Goal: Transaction & Acquisition: Purchase product/service

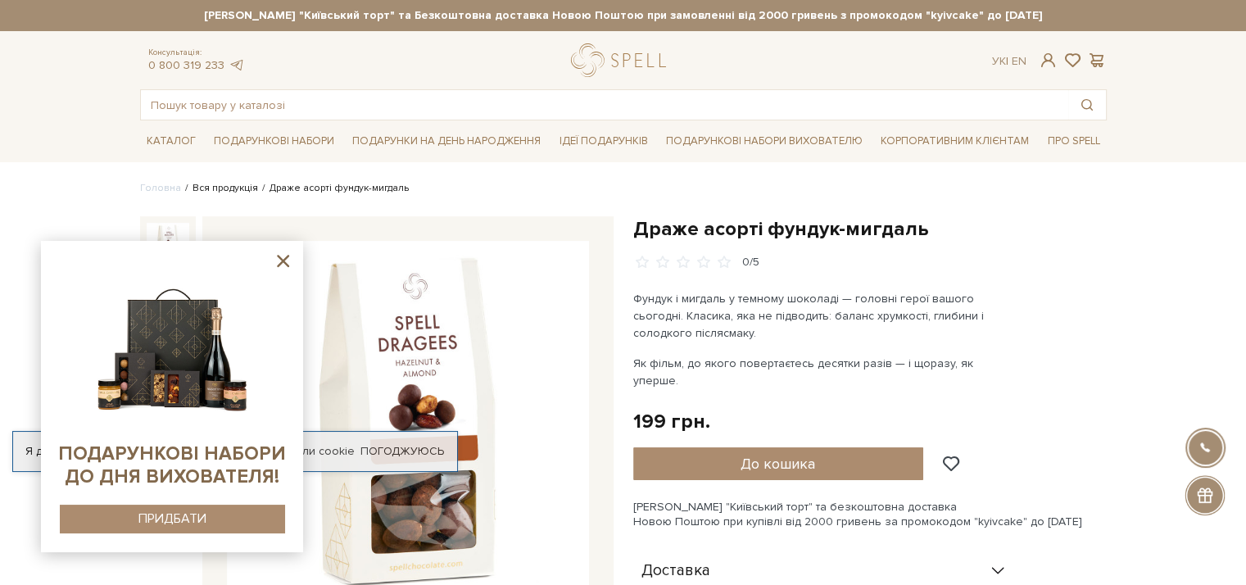
click at [213, 187] on link "Вся продукція" at bounding box center [225, 188] width 66 height 12
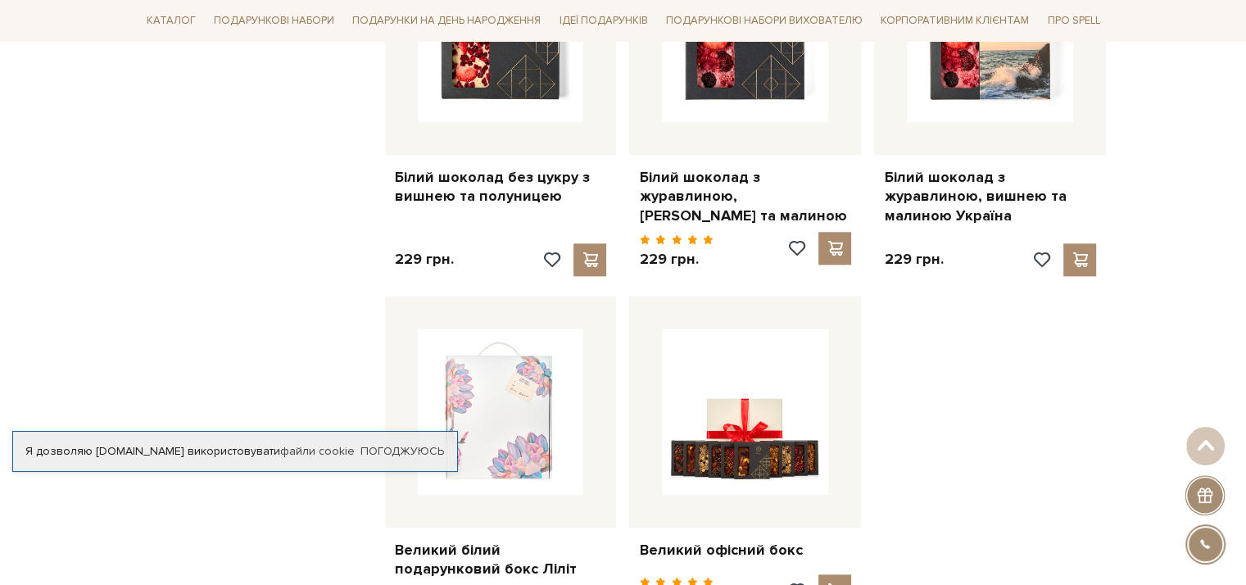
scroll to position [2129, 0]
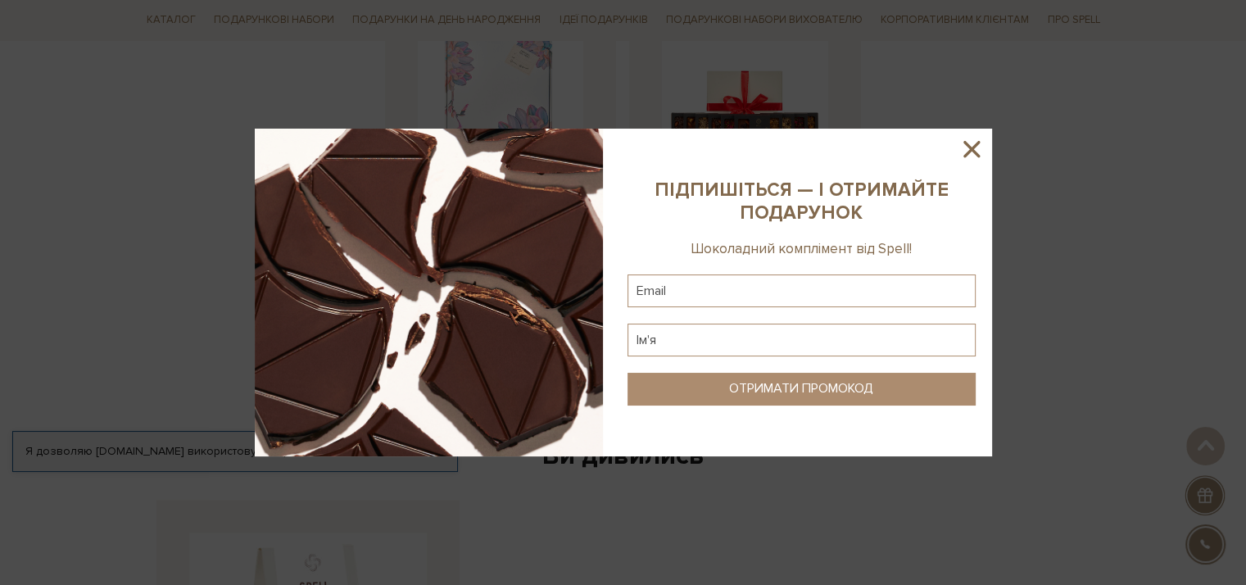
click at [969, 147] on icon at bounding box center [971, 149] width 16 height 16
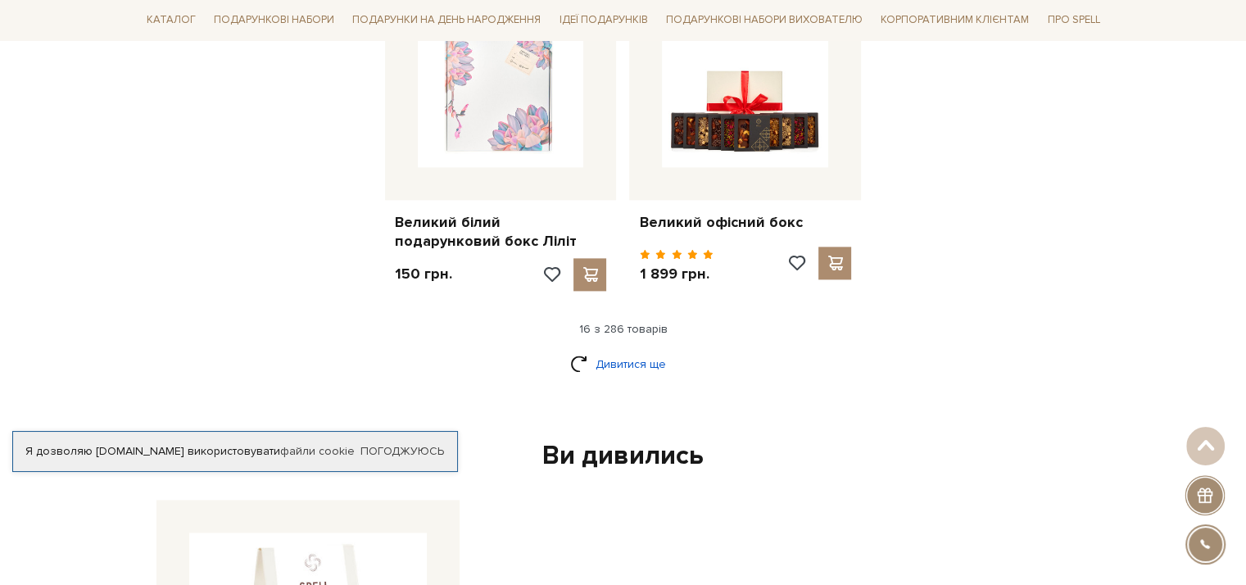
click at [628, 350] on link "Дивитися ще" at bounding box center [623, 364] width 106 height 29
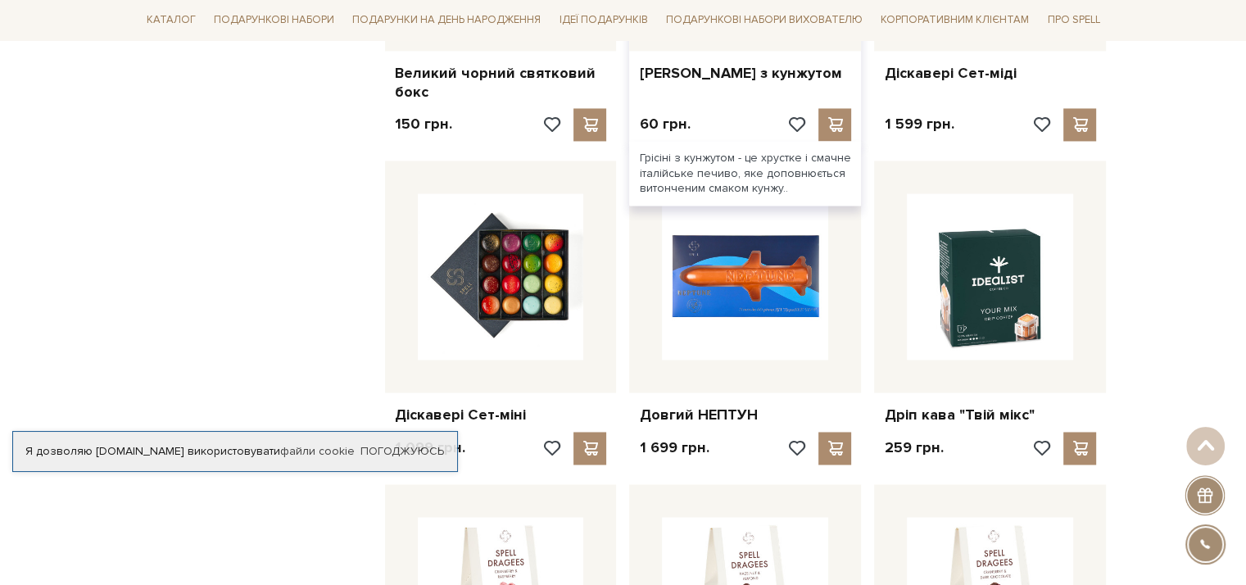
scroll to position [3030, 0]
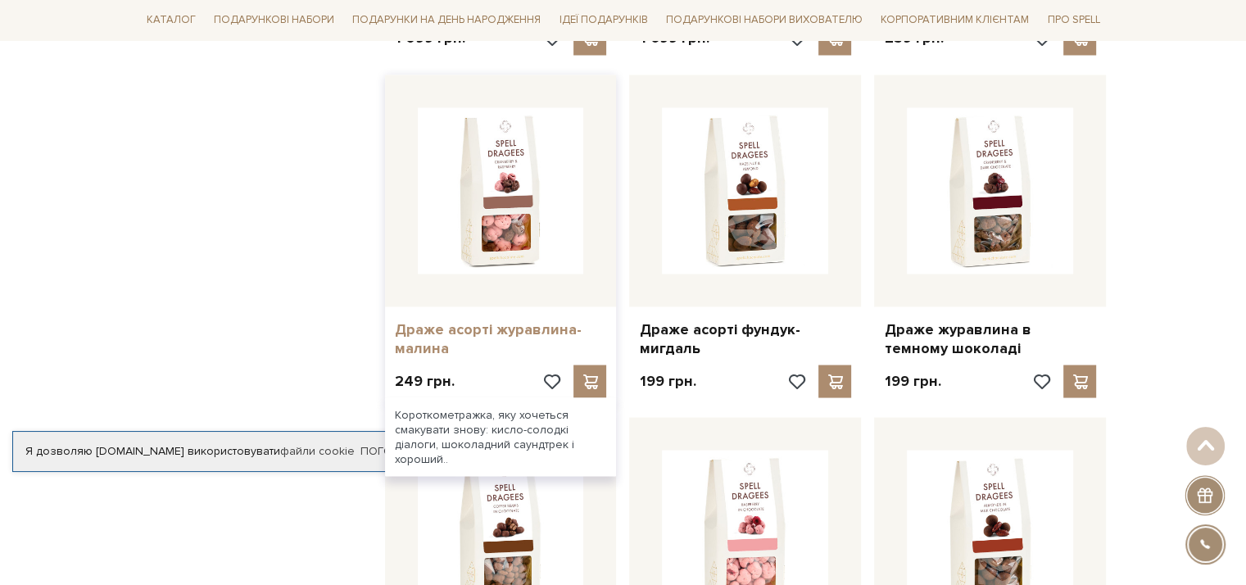
click at [456, 319] on link "Драже асорті журавлина-малина" at bounding box center [501, 338] width 212 height 38
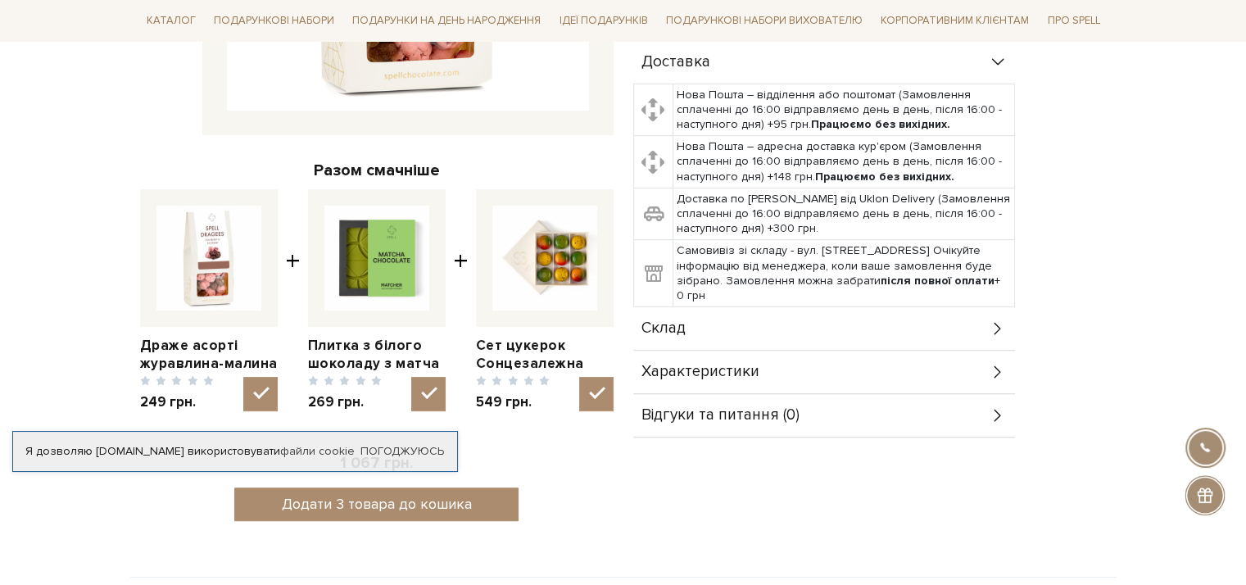
scroll to position [573, 0]
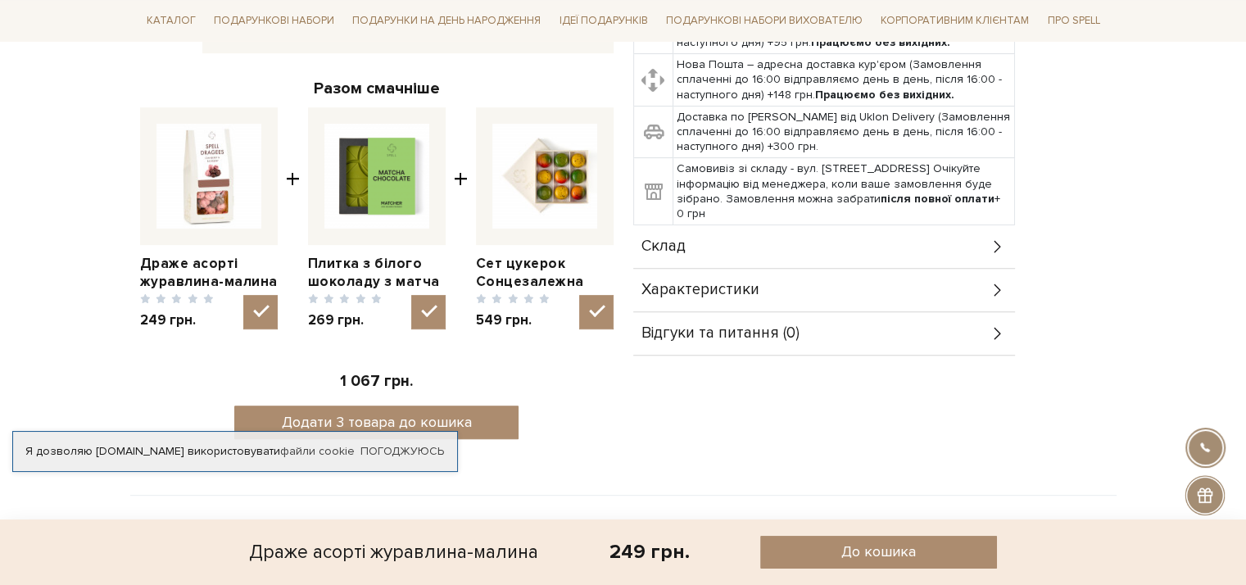
click at [988, 286] on icon at bounding box center [997, 290] width 18 height 18
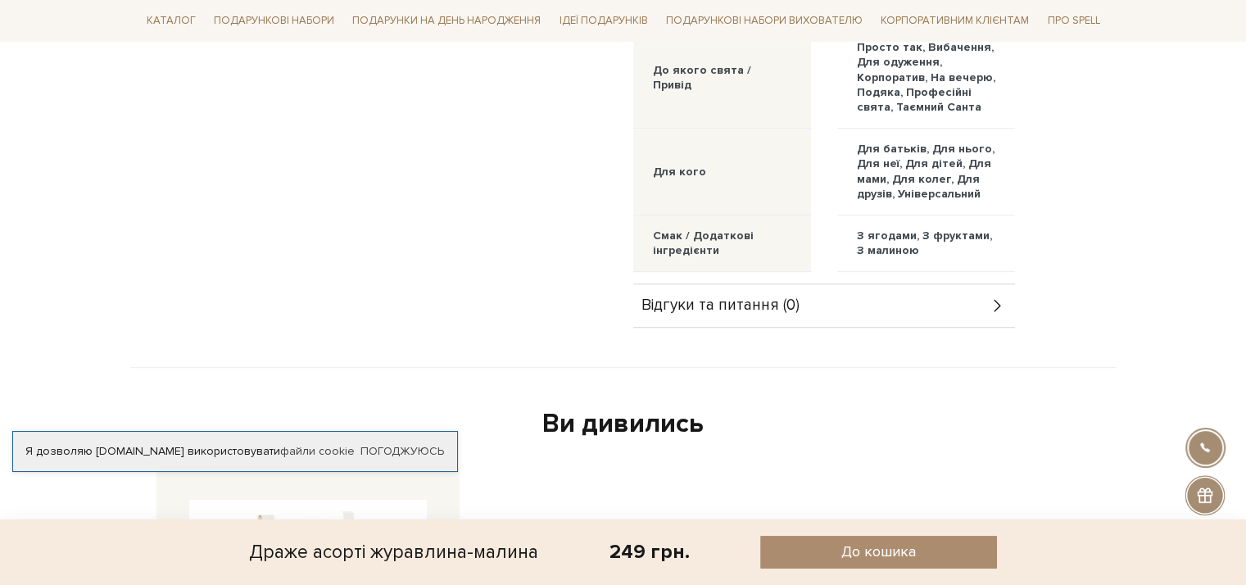
scroll to position [491, 0]
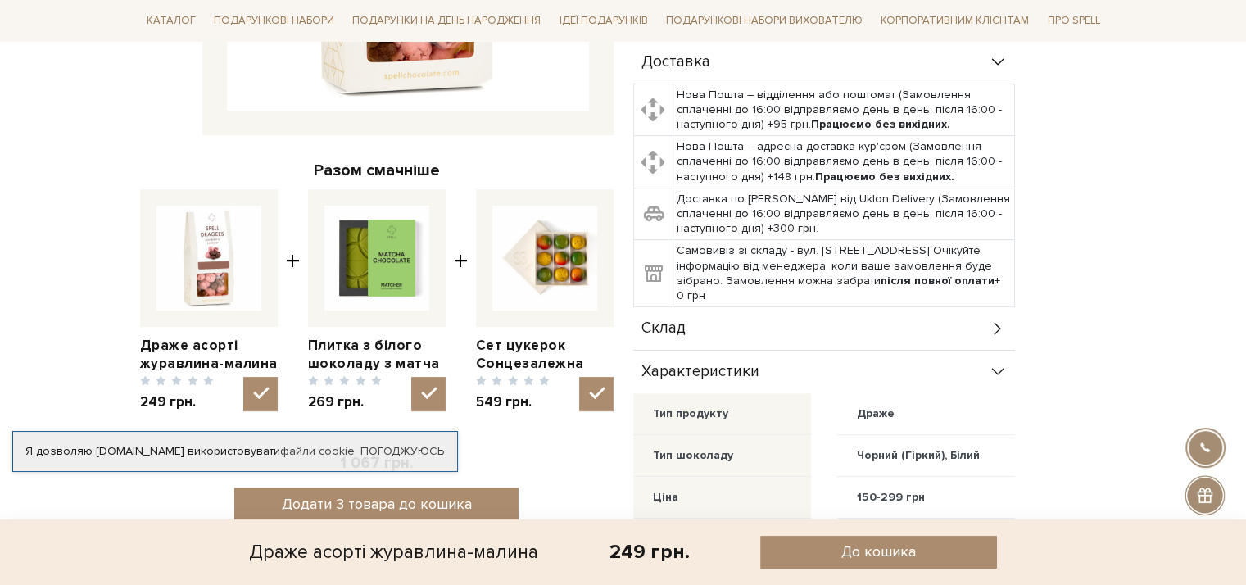
click at [982, 321] on div "Склад" at bounding box center [824, 328] width 382 height 43
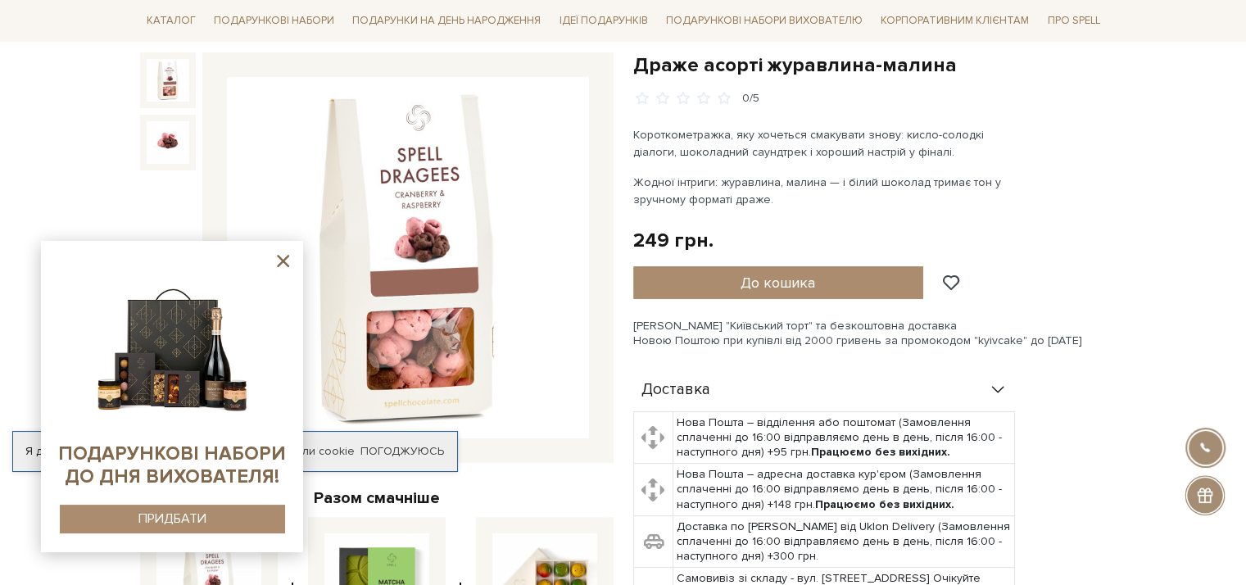
scroll to position [0, 0]
